Goal: Information Seeking & Learning: Learn about a topic

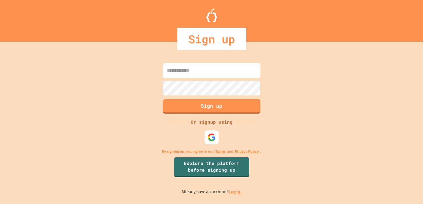
click at [230, 191] on link "Log in." at bounding box center [235, 192] width 13 height 6
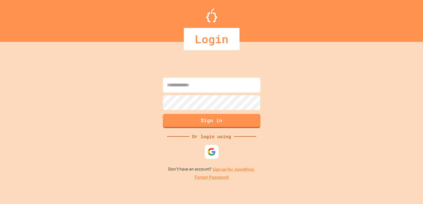
click at [173, 85] on input at bounding box center [212, 85] width 98 height 15
type input "**********"
click at [164, 113] on form "**********" at bounding box center [211, 103] width 100 height 54
click at [164, 116] on button "Sign in" at bounding box center [212, 120] width 100 height 14
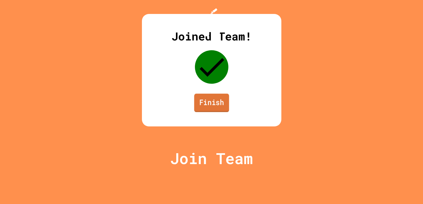
click at [216, 112] on link "Finish" at bounding box center [211, 103] width 35 height 18
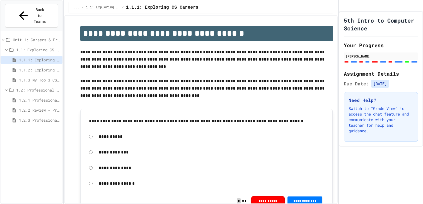
click at [48, 97] on span "1.2.1 Professional Communication" at bounding box center [39, 100] width 41 height 6
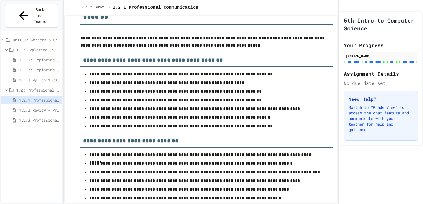
scroll to position [3323, 0]
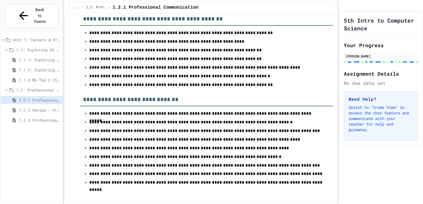
click at [36, 107] on span "1.2.2 Review - Professional Communication" at bounding box center [39, 110] width 41 height 6
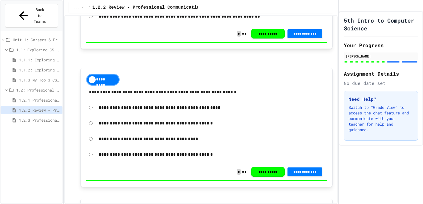
scroll to position [1238, 0]
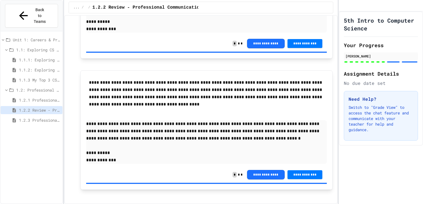
click at [20, 116] on div "1.2.3 Professional Communication Challenge" at bounding box center [32, 120] width 62 height 8
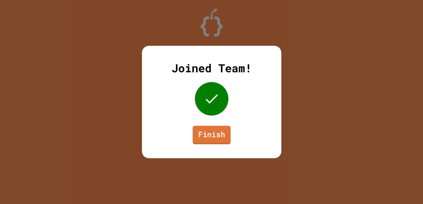
click at [197, 137] on link "Finish" at bounding box center [211, 135] width 38 height 18
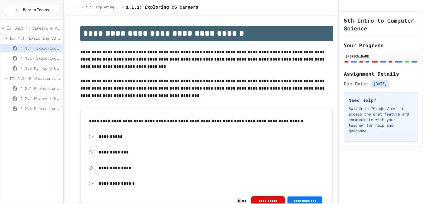
scroll to position [7, 0]
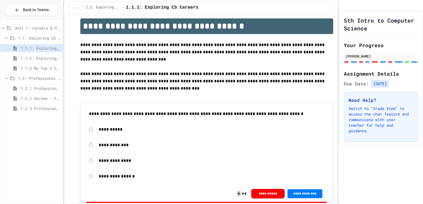
click at [47, 108] on span "1.2.3 Professional Communication Challenge" at bounding box center [41, 108] width 40 height 6
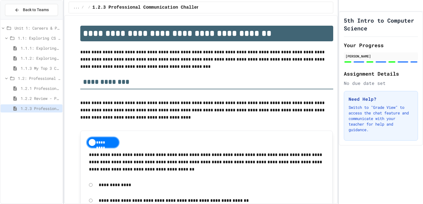
scroll to position [820, 0]
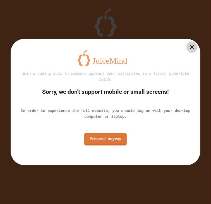
click at [101, 137] on link "Proceed anyway" at bounding box center [105, 139] width 43 height 13
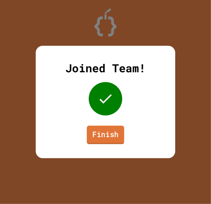
click at [102, 136] on link "Finish" at bounding box center [105, 134] width 37 height 18
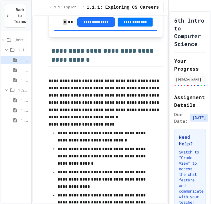
scroll to position [583, 0]
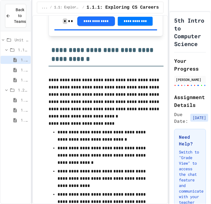
click at [17, 106] on div "1.2.2 Review - Professional Communication" at bounding box center [16, 110] width 30 height 8
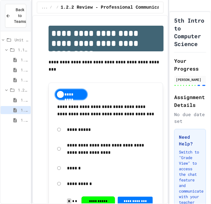
click at [17, 70] on icon at bounding box center [15, 69] width 7 height 5
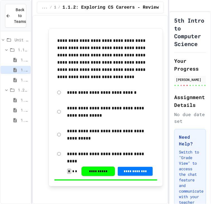
scroll to position [1208, 0]
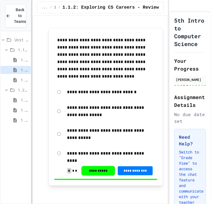
click at [32, 100] on div at bounding box center [31, 102] width 1 height 204
click at [26, 100] on span "1.2.1 Professional Communication" at bounding box center [25, 100] width 8 height 6
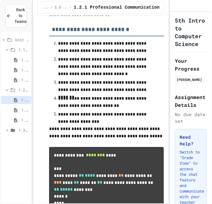
scroll to position [402, 0]
